Goal: Find contact information: Find contact information

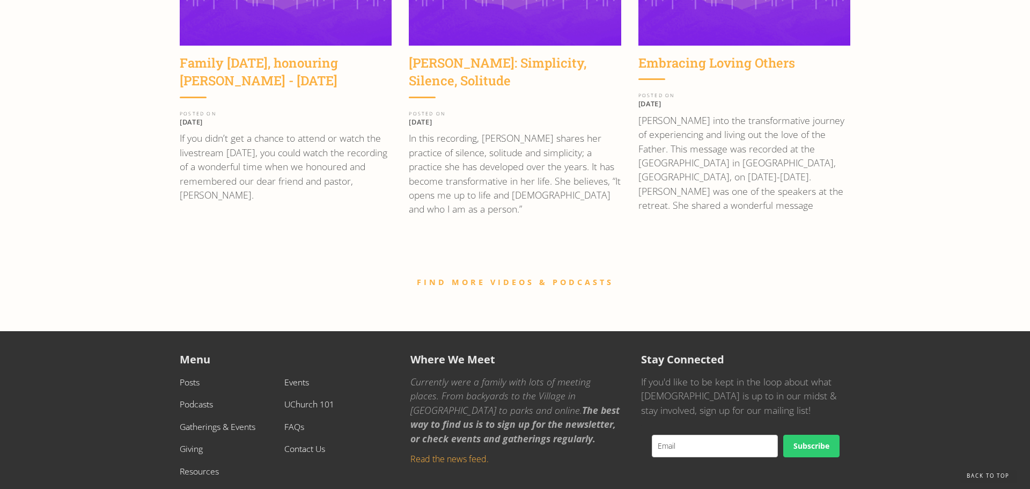
scroll to position [1625, 0]
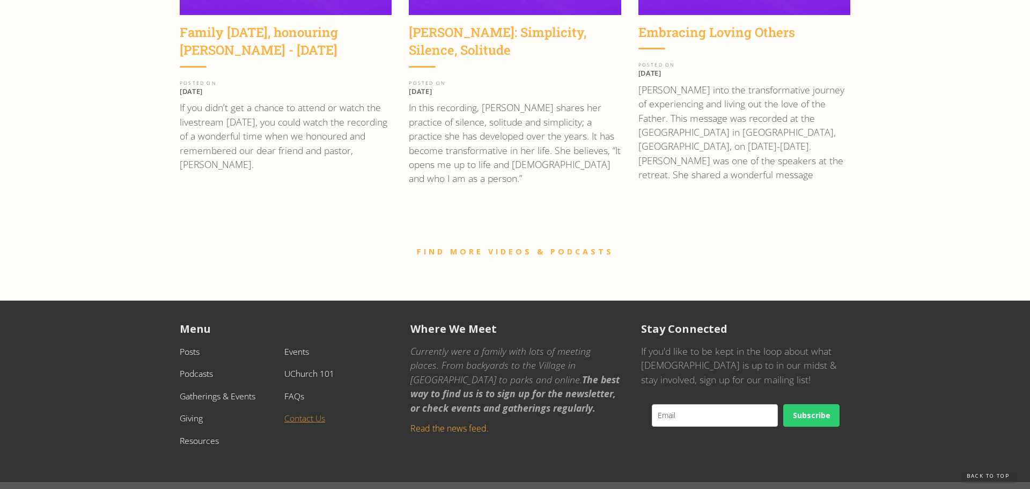
click at [321, 412] on link "Contact Us" at bounding box center [304, 418] width 41 height 12
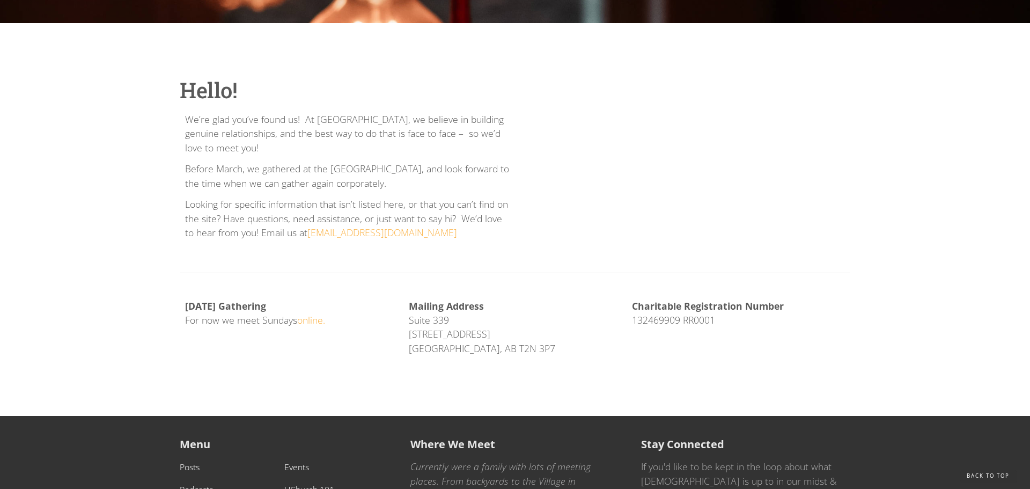
scroll to position [223, 0]
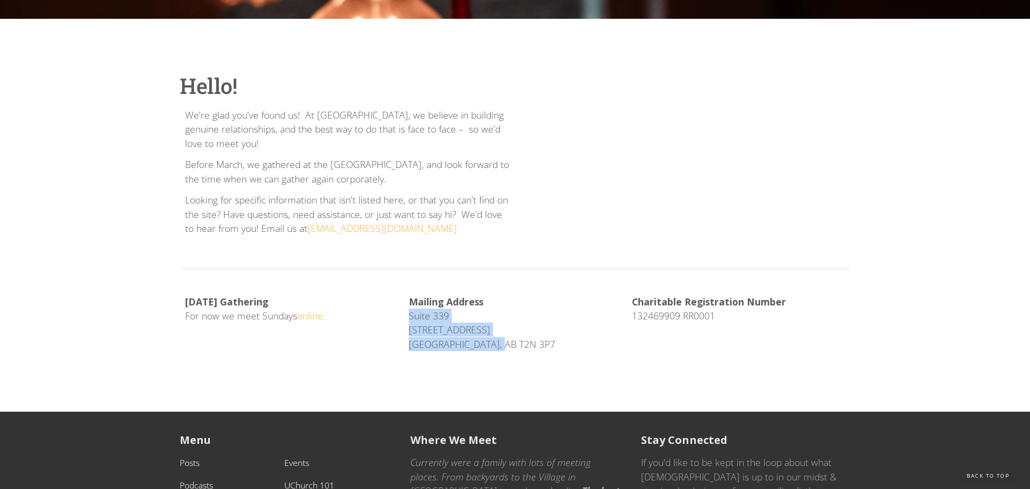
drag, startPoint x: 406, startPoint y: 314, endPoint x: 502, endPoint y: 347, distance: 100.8
click at [502, 347] on div "Mailing Address Suite [STREET_ADDRESS]" at bounding box center [515, 326] width 224 height 64
copy p "Suite [STREET_ADDRESS]"
drag, startPoint x: 316, startPoint y: 116, endPoint x: 352, endPoint y: 121, distance: 36.2
click at [352, 121] on p "We’re glad you’ve found us! At UChurch, we believe in building genuine relation…" at bounding box center [347, 129] width 325 height 42
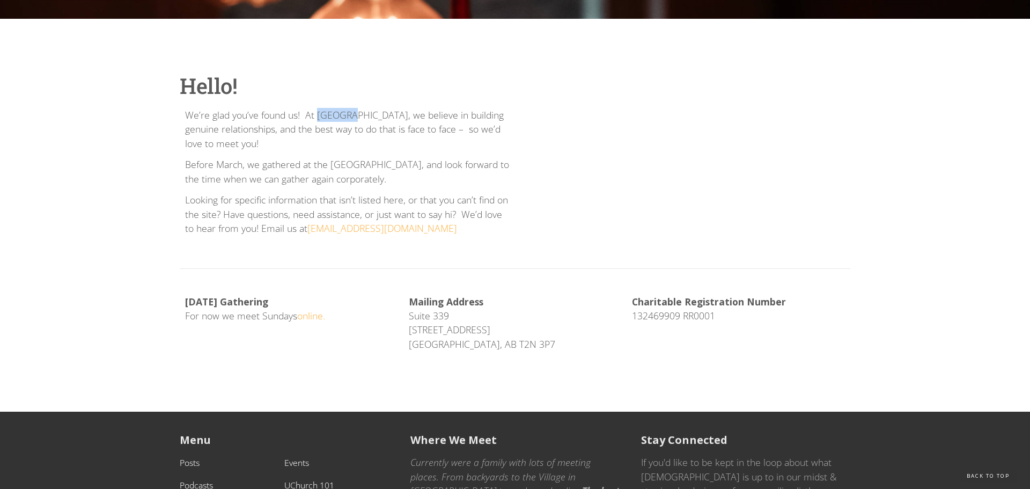
copy p "UChurch"
click at [634, 315] on p "Charitable Registration Number 132469909 RR0001" at bounding box center [738, 308] width 213 height 28
click at [695, 309] on p "Charitable Registration Number 132469909 RR0001" at bounding box center [738, 308] width 213 height 28
drag, startPoint x: 631, startPoint y: 318, endPoint x: 724, endPoint y: 318, distance: 92.8
click at [724, 318] on div "Charitable Registration Number 132469909 RR0001" at bounding box center [739, 311] width 224 height 35
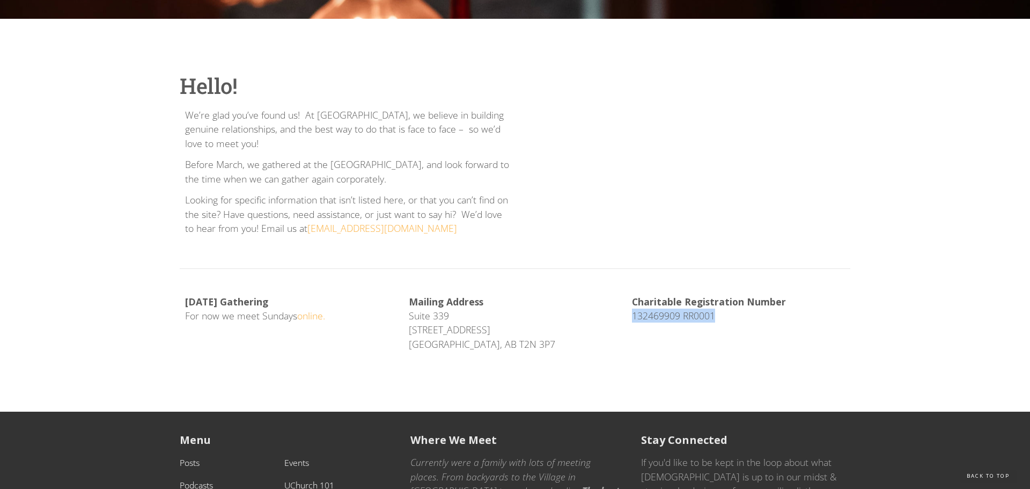
copy p "132469909 RR0001"
click at [644, 313] on p "Charitable Registration Number 132469909 RR0001" at bounding box center [738, 308] width 213 height 28
drag, startPoint x: 633, startPoint y: 304, endPoint x: 701, endPoint y: 312, distance: 68.7
click at [701, 312] on p "Charitable Registration Number 132469909 RR0001" at bounding box center [738, 308] width 213 height 28
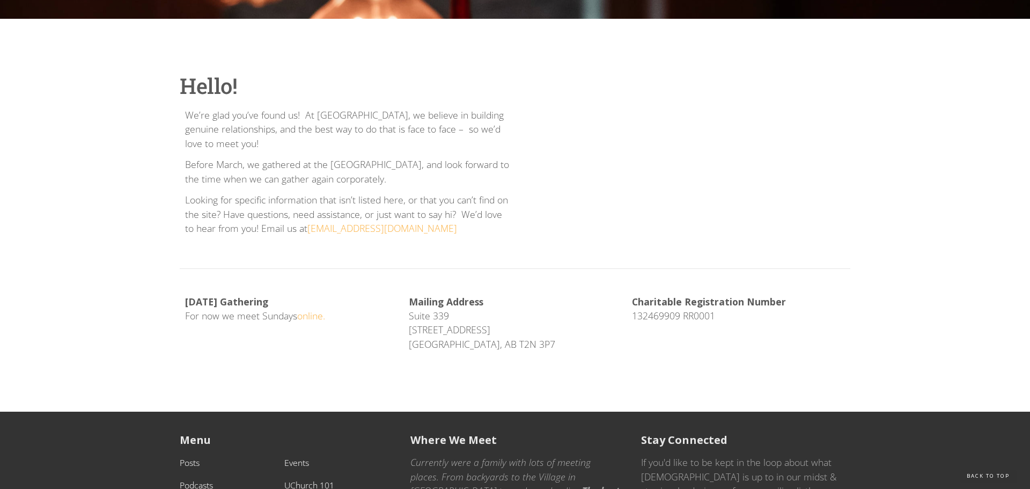
drag, startPoint x: 626, startPoint y: 311, endPoint x: 723, endPoint y: 320, distance: 97.5
click at [723, 320] on div "Charitable Registration Number 132469909 RR0001" at bounding box center [739, 311] width 224 height 35
click at [689, 316] on p "Charitable Registration Number 132469909 RR0001" at bounding box center [738, 308] width 213 height 28
click at [650, 320] on p "Charitable Registration Number 132469909 RR0001" at bounding box center [738, 308] width 213 height 28
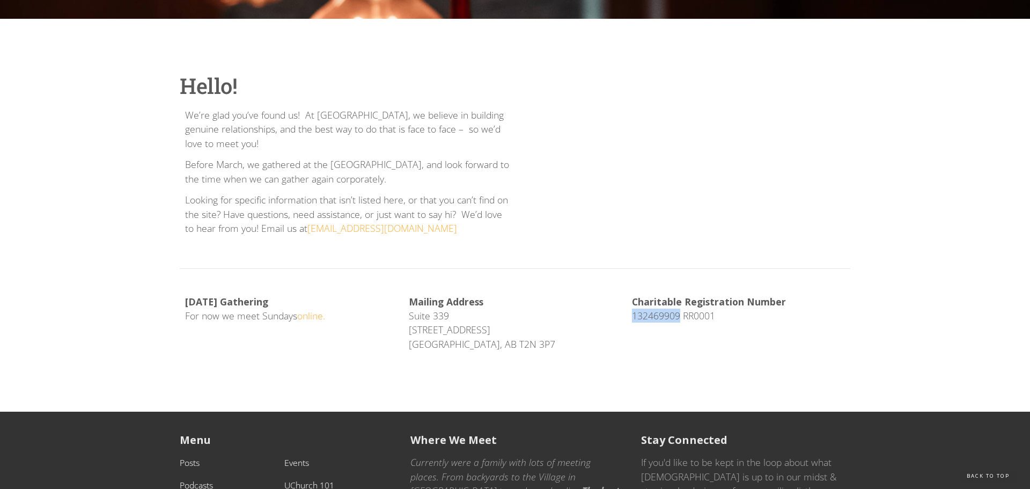
click at [650, 320] on p "Charitable Registration Number 132469909 RR0001" at bounding box center [738, 308] width 213 height 28
copy p "132469909"
drag, startPoint x: 694, startPoint y: 314, endPoint x: 733, endPoint y: 319, distance: 39.4
click at [733, 319] on p "Charitable Registration Number 132469909 RR0001" at bounding box center [738, 308] width 213 height 28
copy p "0001"
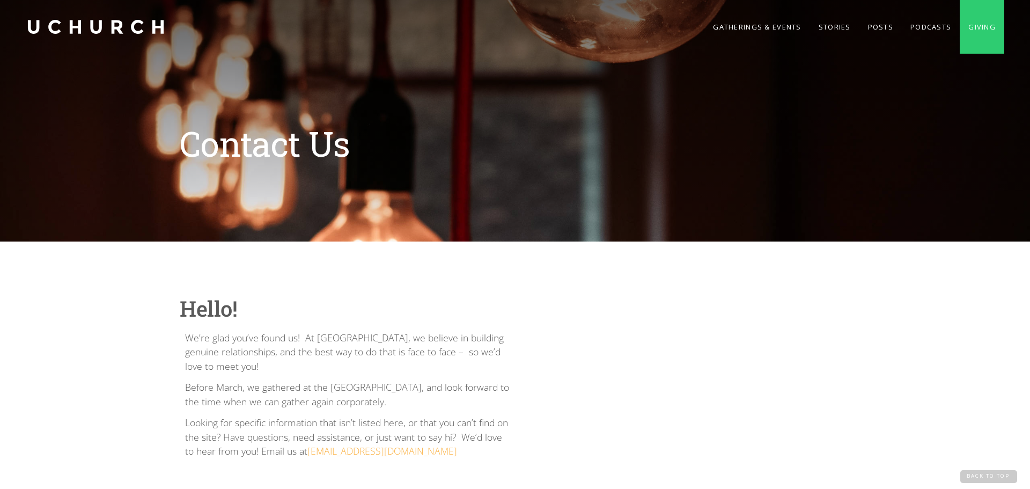
scroll to position [3, 0]
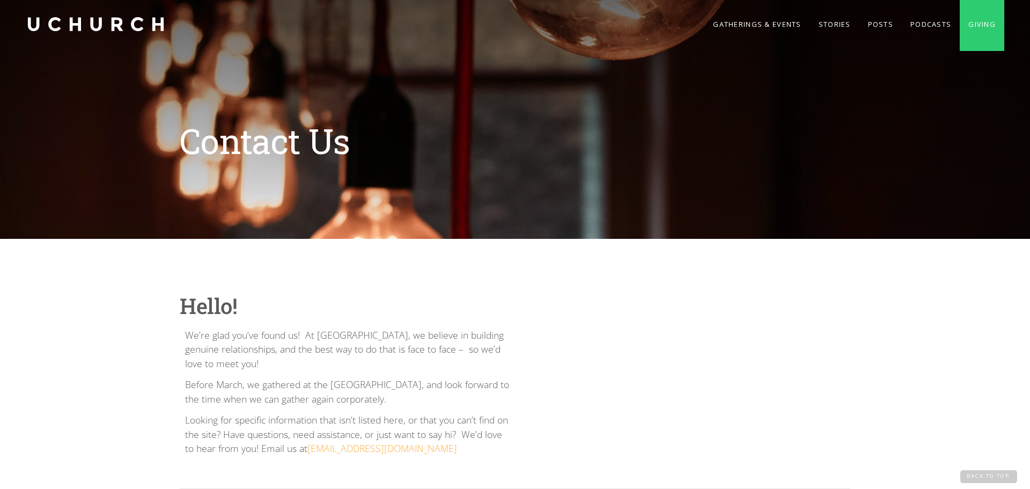
click at [135, 25] on link "home" at bounding box center [95, 24] width 139 height 54
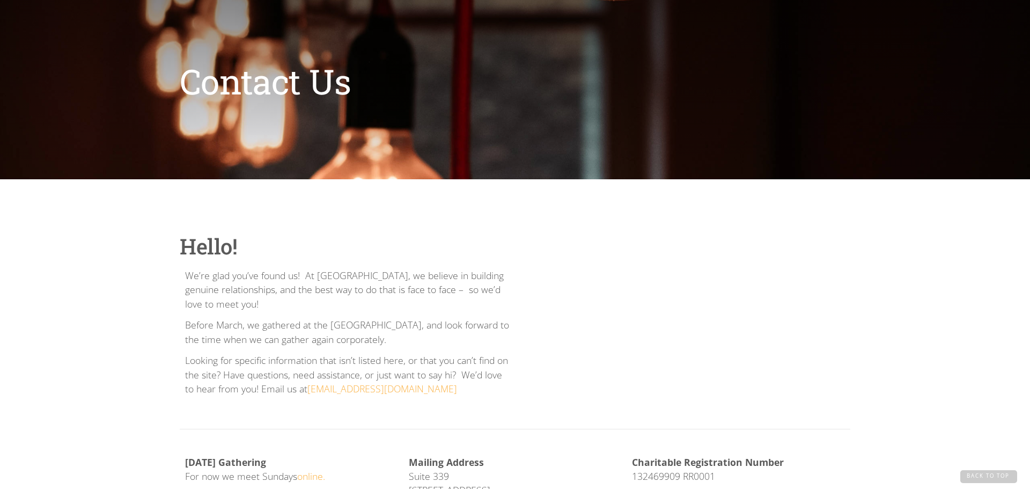
scroll to position [74, 0]
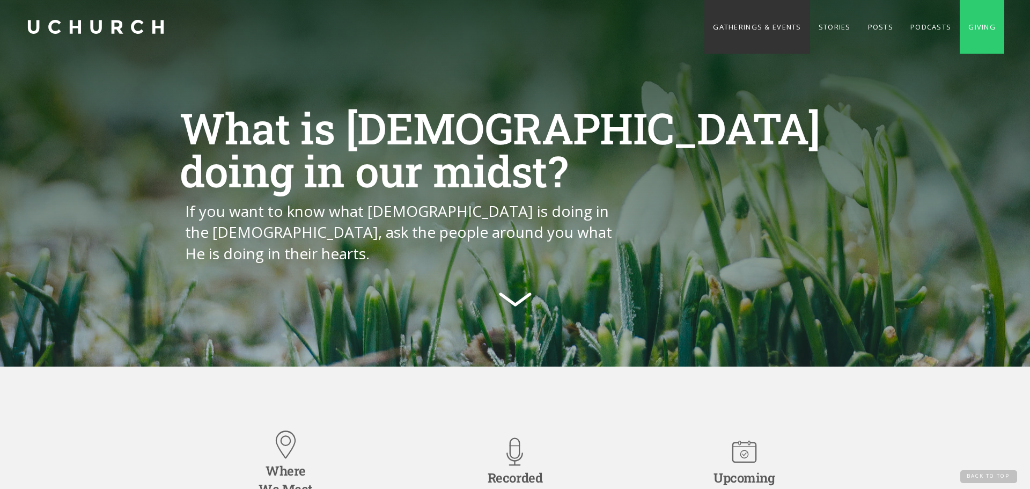
click at [758, 30] on link "Gatherings & Events" at bounding box center [756, 27] width 105 height 54
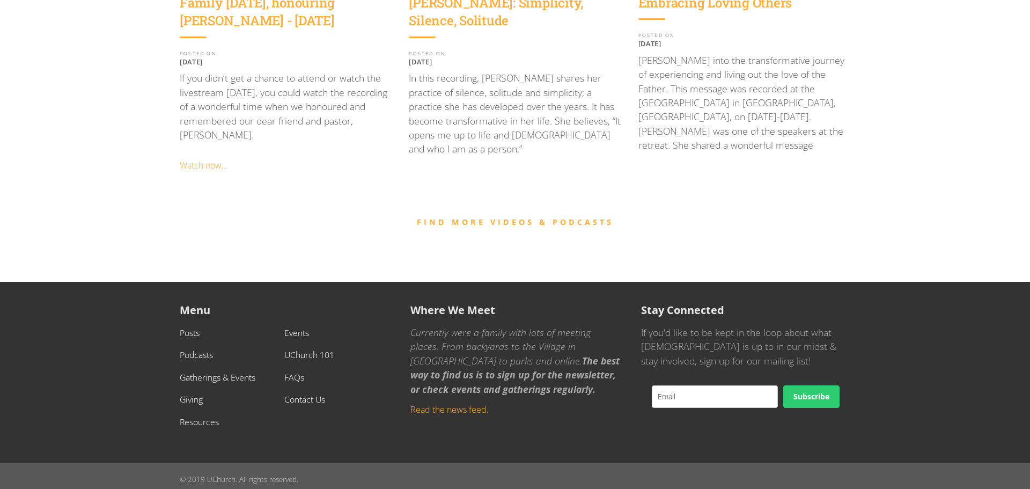
scroll to position [1141, 0]
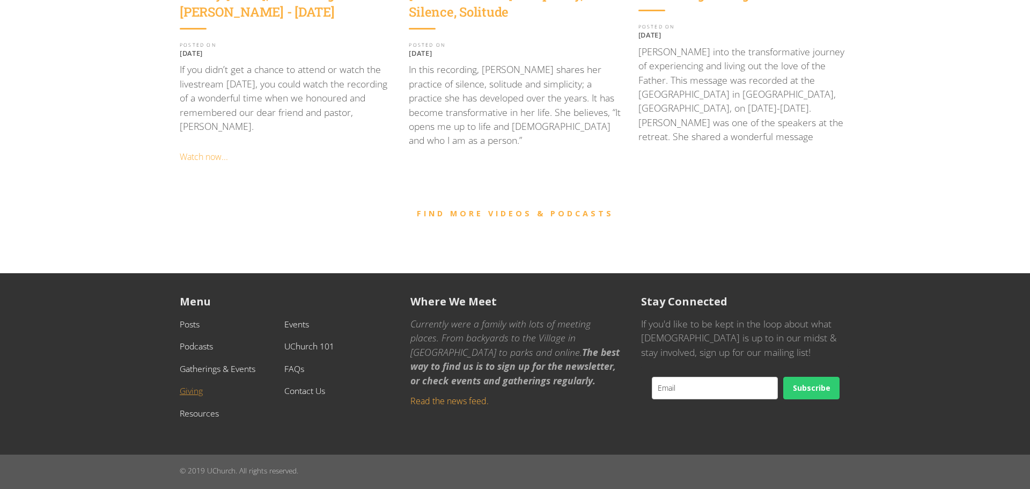
click at [193, 391] on link "Giving" at bounding box center [191, 391] width 23 height 12
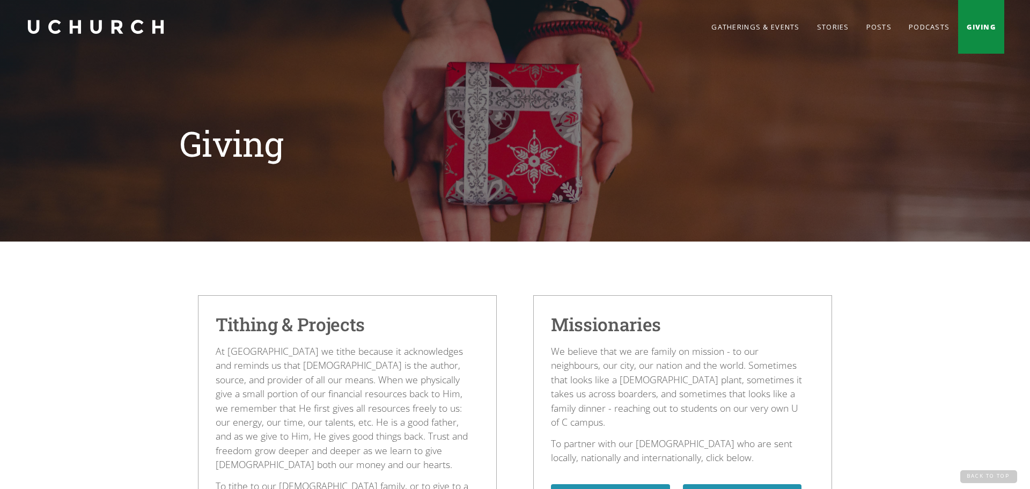
click at [971, 35] on link "Giving" at bounding box center [981, 27] width 46 height 54
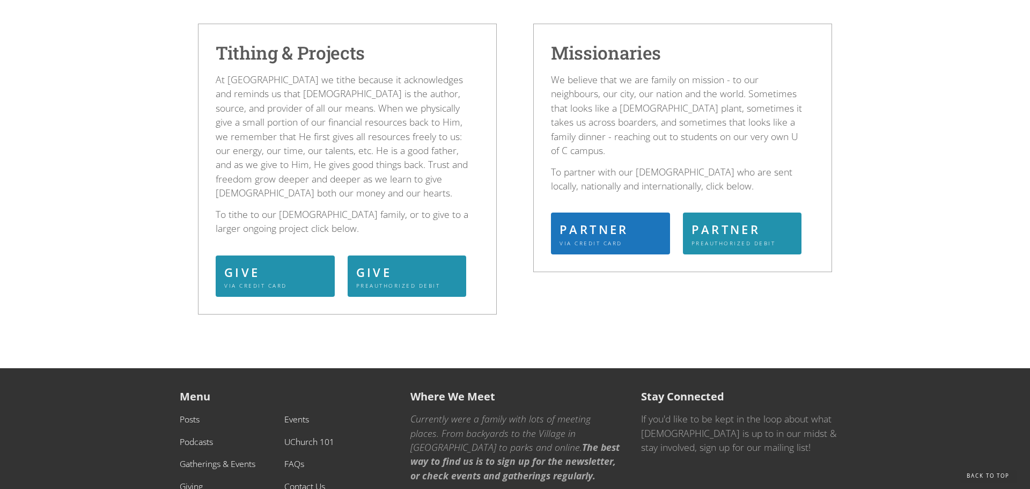
scroll to position [274, 0]
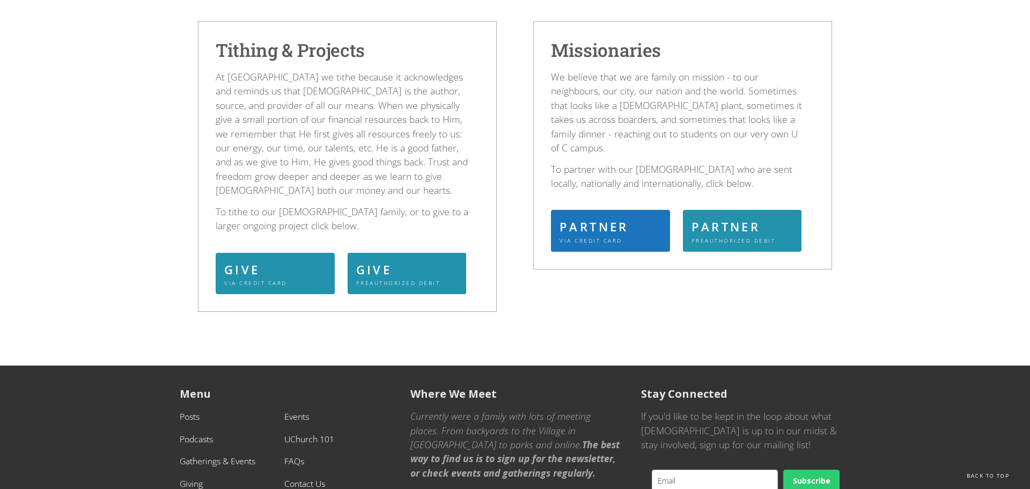
click at [663, 223] on link "PARTNER Via Credit Card" at bounding box center [610, 231] width 119 height 42
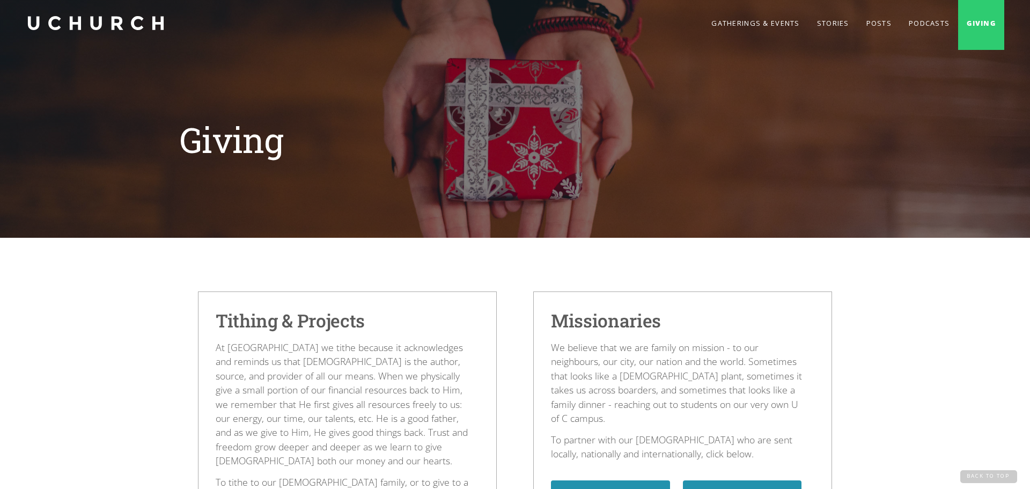
scroll to position [0, 0]
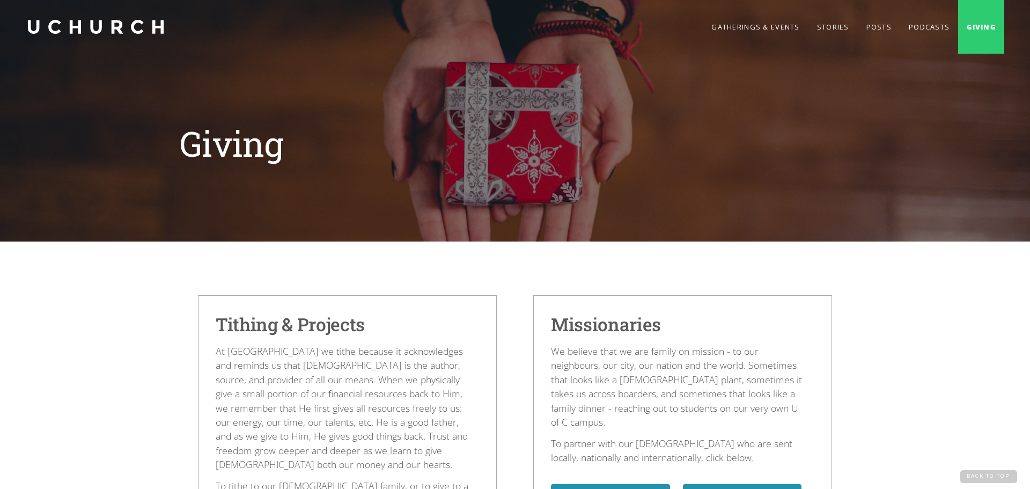
click at [130, 34] on link "home" at bounding box center [95, 27] width 139 height 54
